Goal: Transaction & Acquisition: Book appointment/travel/reservation

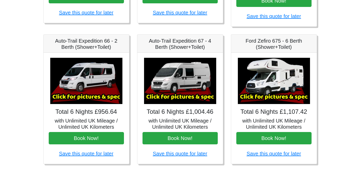
scroll to position [192, 0]
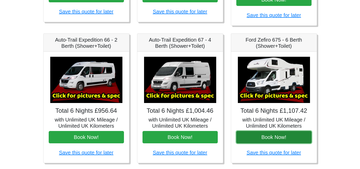
click at [276, 137] on button "Book Now!" at bounding box center [273, 137] width 75 height 12
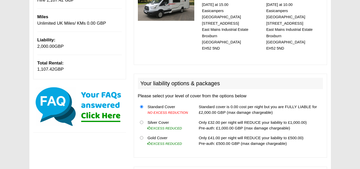
scroll to position [100, 0]
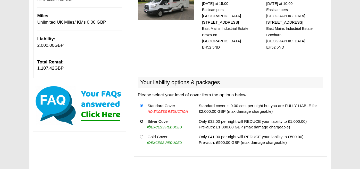
click at [141, 120] on input "radio" at bounding box center [141, 121] width 3 height 3
radio input "true"
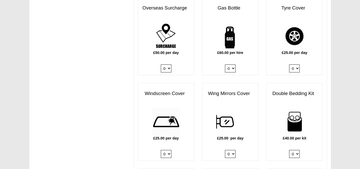
scroll to position [257, 0]
